Goal: Task Accomplishment & Management: Manage account settings

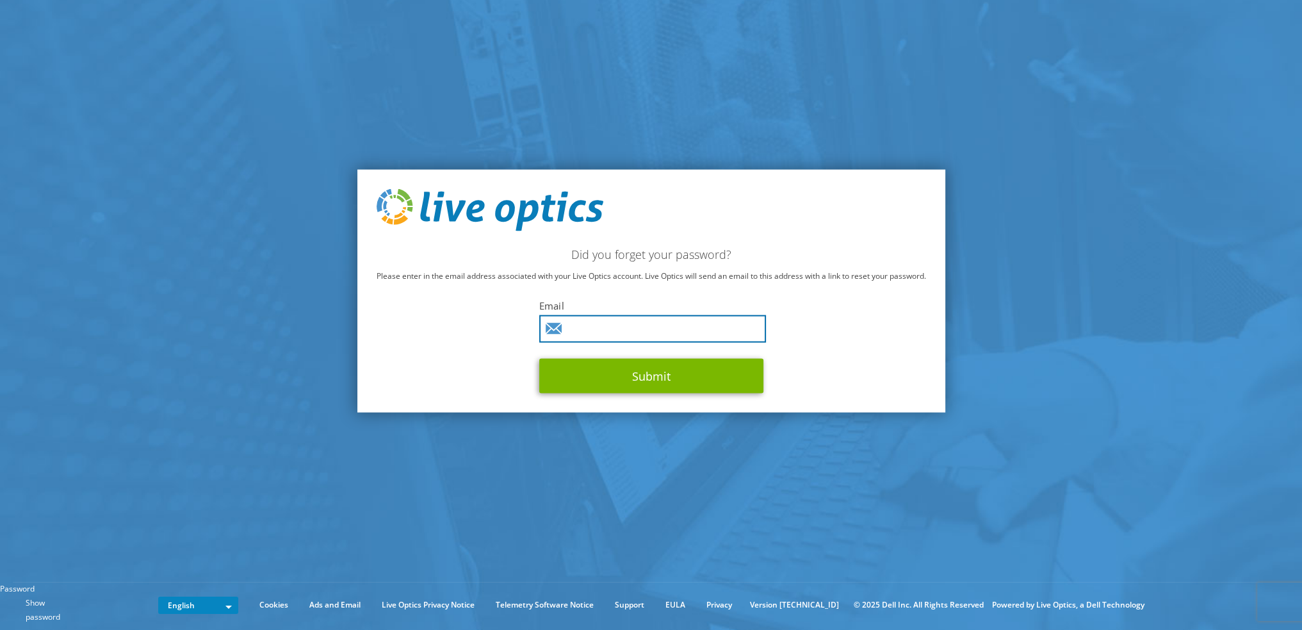
click at [633, 332] on input "text" at bounding box center [652, 328] width 227 height 28
type input "[EMAIL_ADDRESS][DOMAIN_NAME]"
click at [539, 358] on button "Submit" at bounding box center [651, 375] width 224 height 35
